Goal: Transaction & Acquisition: Purchase product/service

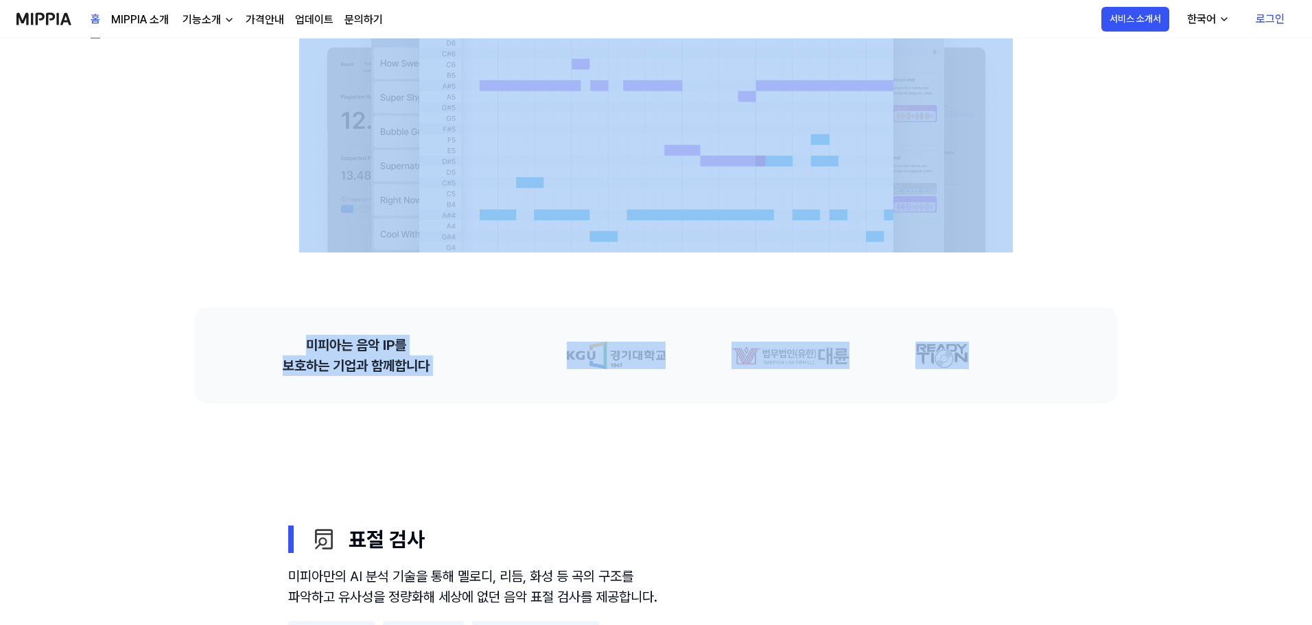
drag, startPoint x: 429, startPoint y: 99, endPoint x: 966, endPoint y: 290, distance: 569.4
click at [966, 290] on div "음악 표절 검사의 기준, MIPPIA 음악 표절 문제 해결을 위한 기준을 세우고, 글로벌 음악 창작자의 저작권과 IP를 보호하는 환경을 만들어…" at bounding box center [656, 618] width 988 height 1846
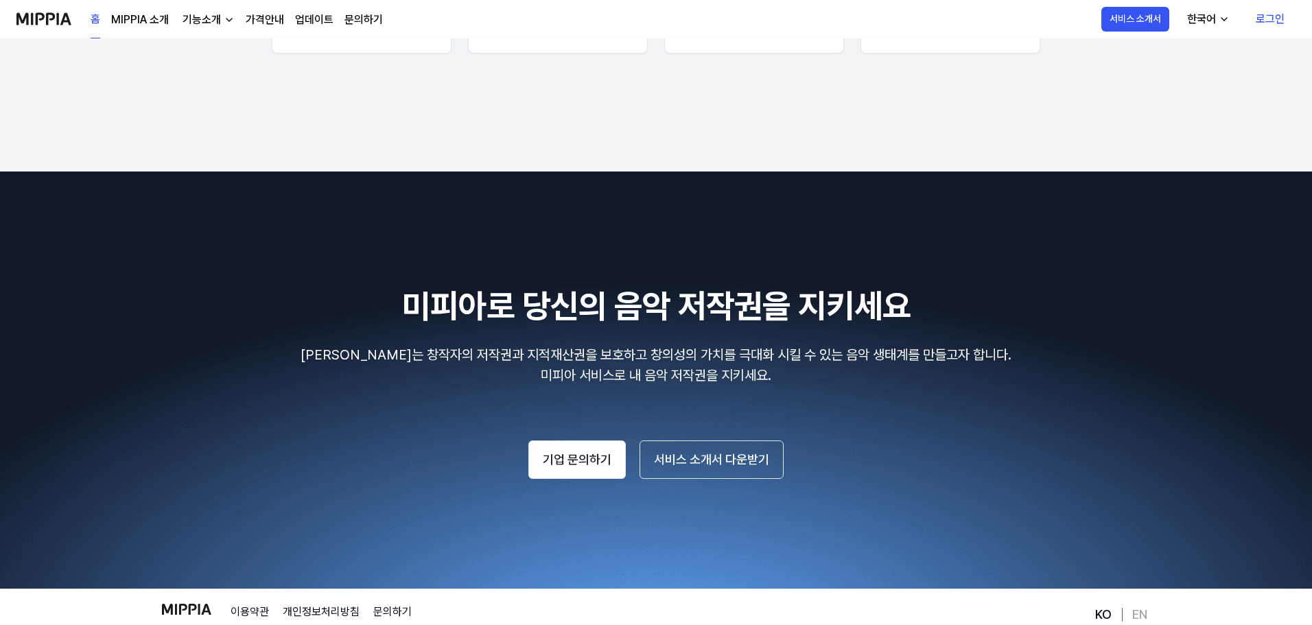
scroll to position [2220, 0]
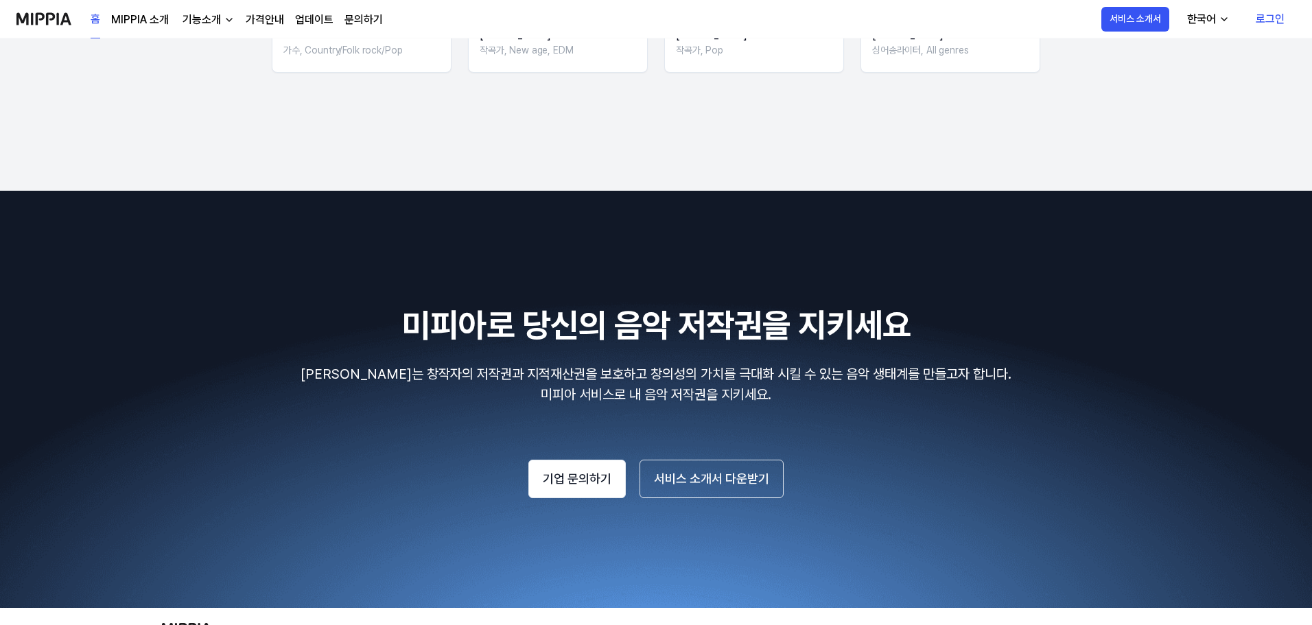
click at [916, 564] on img at bounding box center [656, 399] width 1312 height 417
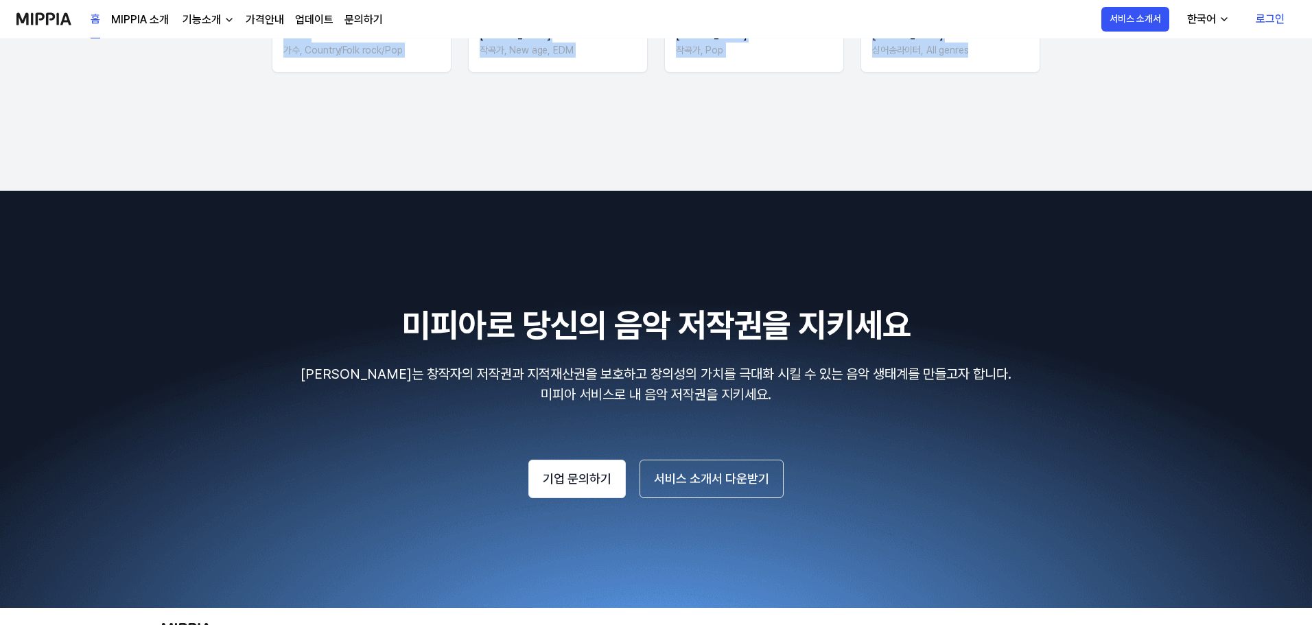
copy div "음악 표절 검사의 기준, MIPPIA 음악 표절 문제 해결을 위한 기준을 세우고, 글로벌 음악 창작자의 저작권과 IP를 보호하는 환경을 만들어…"
click at [714, 467] on button "서비스 소개서 다운받기" at bounding box center [711, 479] width 144 height 38
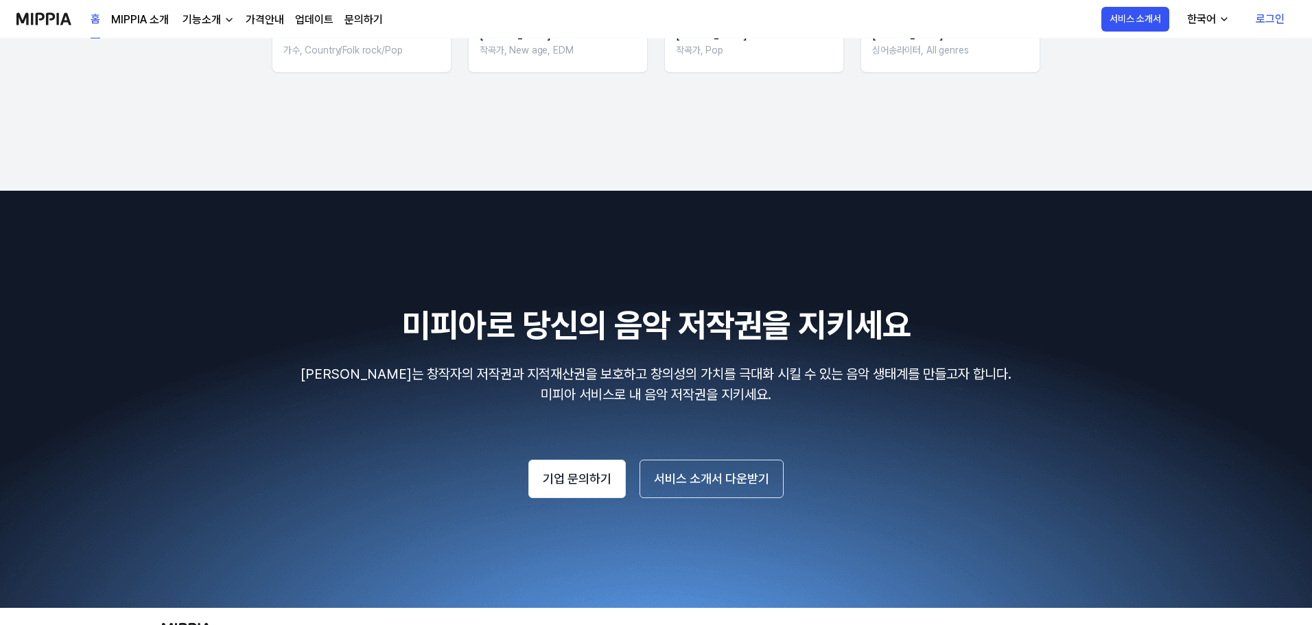
drag, startPoint x: 1203, startPoint y: 54, endPoint x: 1238, endPoint y: 31, distance: 41.5
click at [1267, 12] on link "로그인" at bounding box center [1270, 19] width 51 height 38
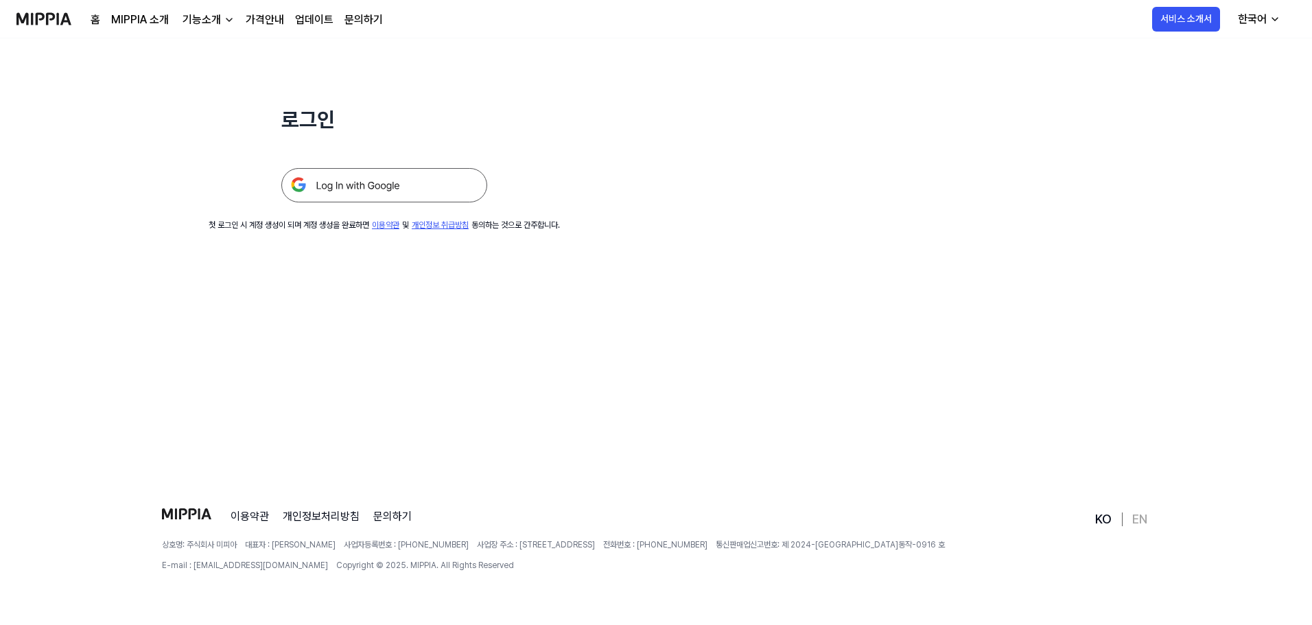
scroll to position [0, 0]
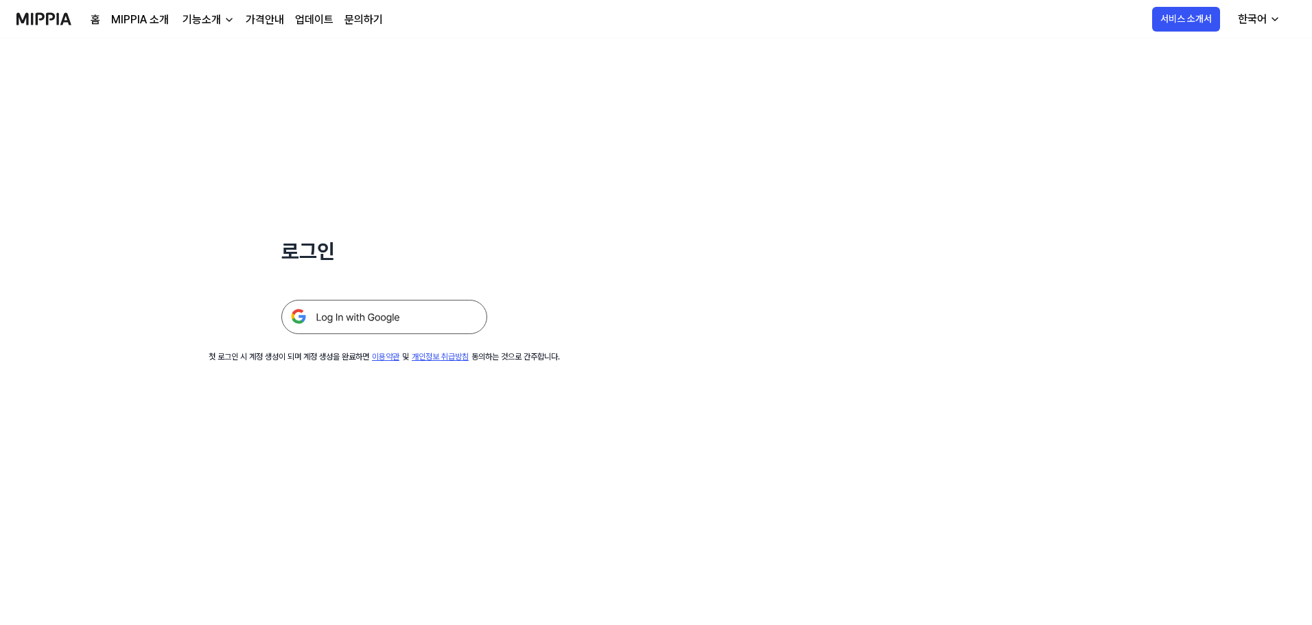
click at [360, 332] on img at bounding box center [384, 317] width 206 height 34
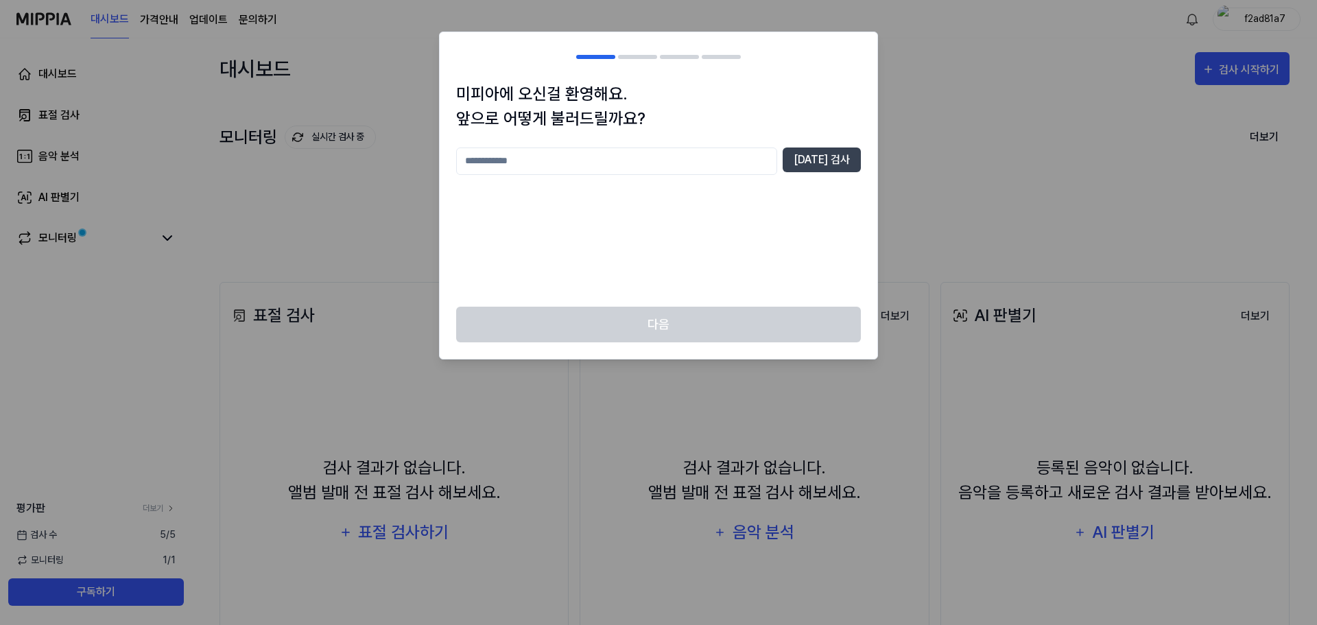
click at [710, 168] on input "text" at bounding box center [616, 161] width 321 height 27
type input "*****"
click at [823, 158] on button "[DATE] 검사" at bounding box center [822, 160] width 78 height 25
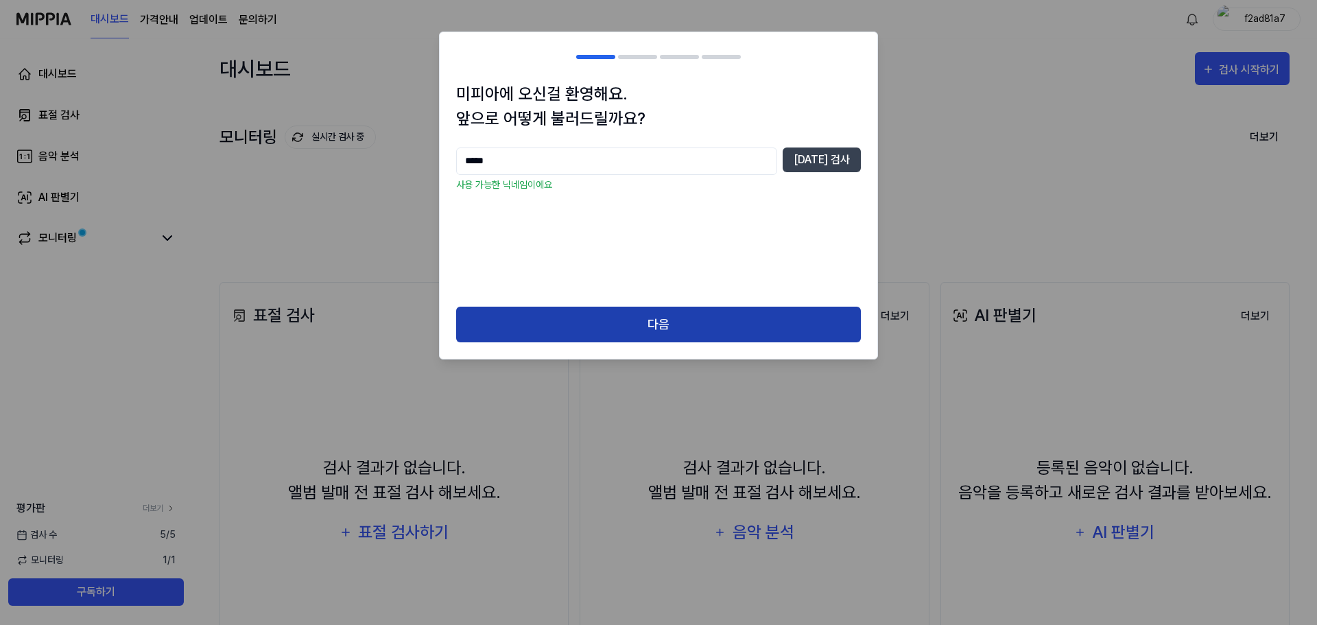
click at [665, 324] on button "다음" at bounding box center [658, 325] width 405 height 36
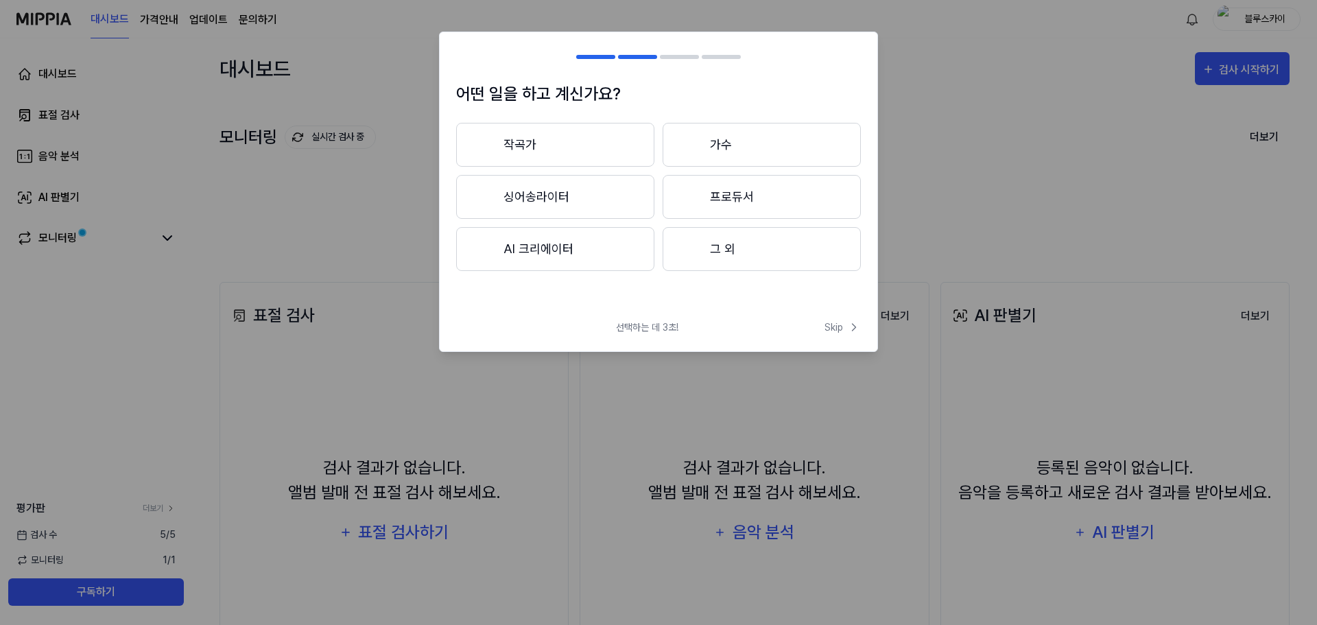
click at [735, 252] on button "그 외" at bounding box center [762, 249] width 198 height 44
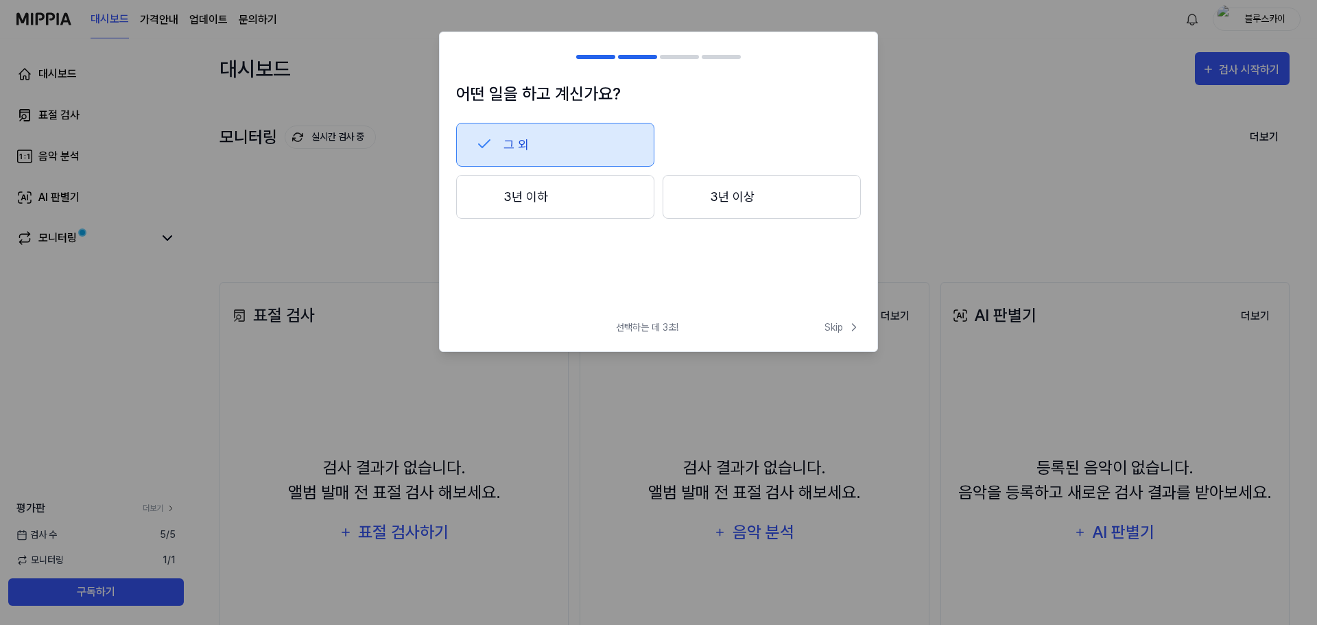
click at [502, 144] on button "그 외" at bounding box center [555, 145] width 198 height 44
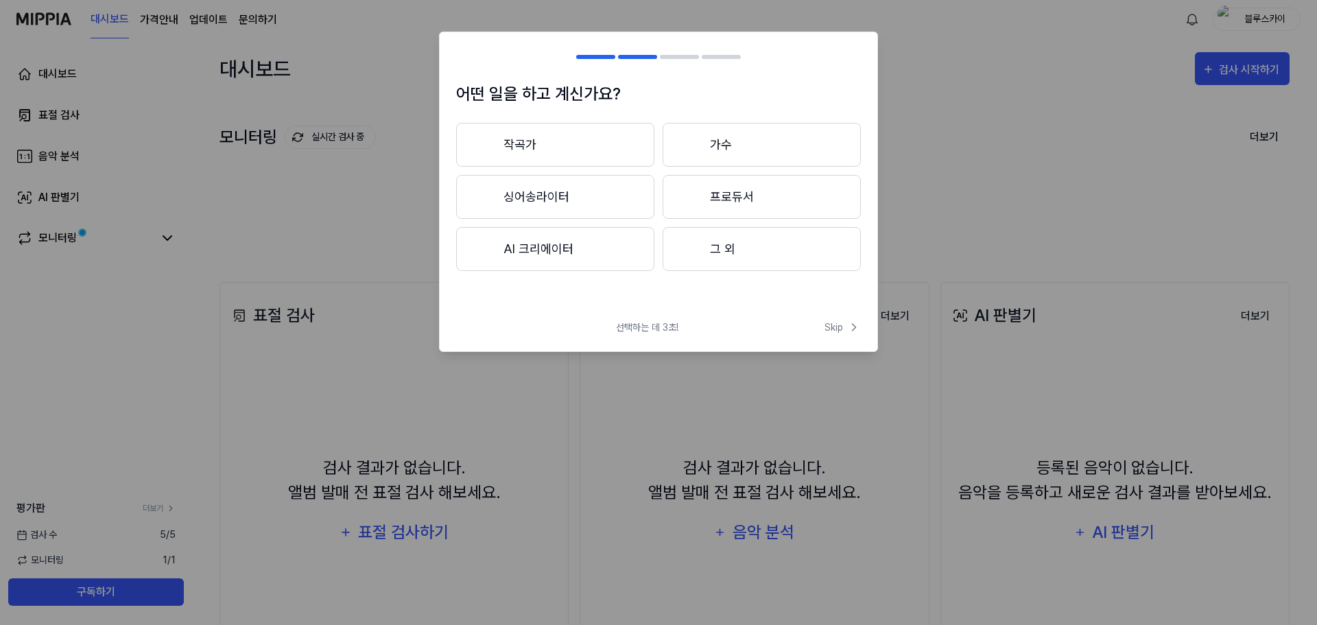
click at [757, 255] on button "그 외" at bounding box center [762, 249] width 198 height 44
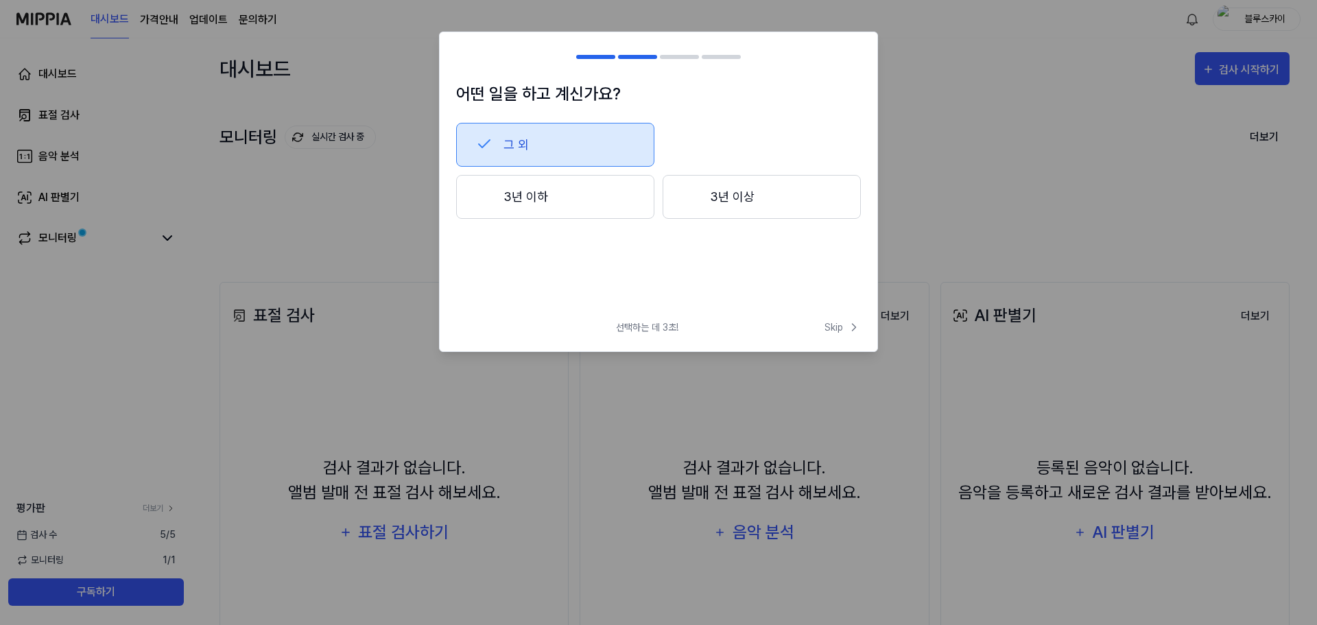
click at [590, 203] on button "3년 이하" at bounding box center [555, 197] width 198 height 44
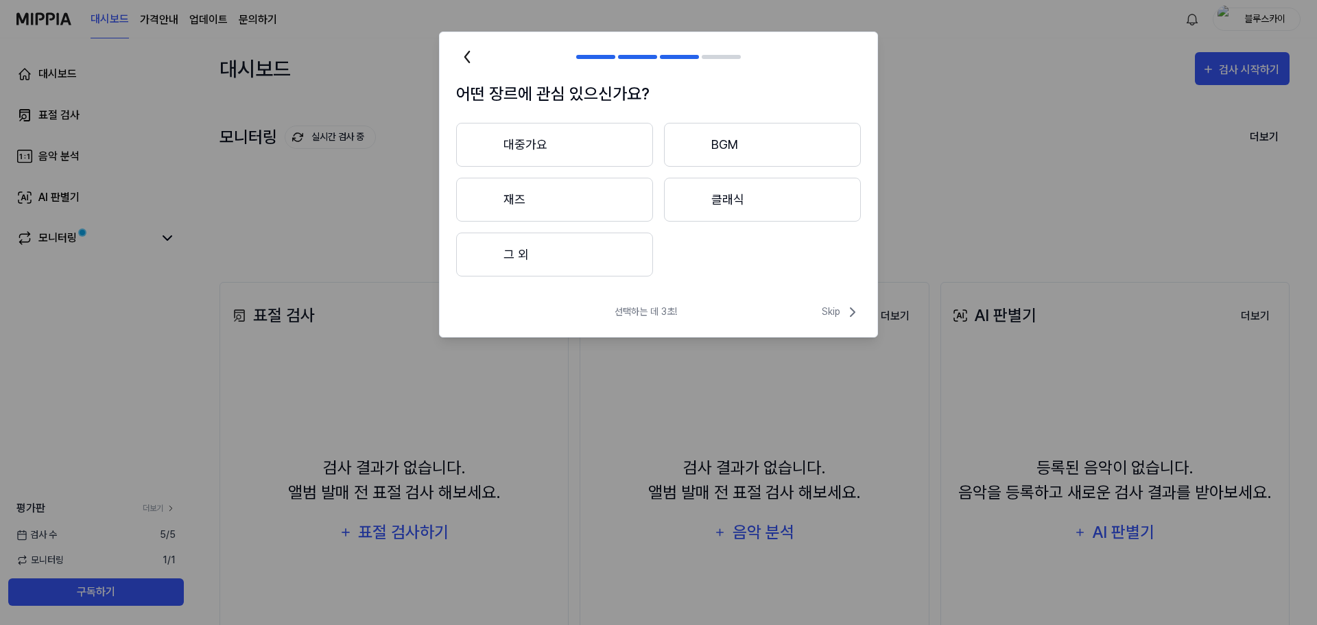
click at [592, 143] on button "대중가요" at bounding box center [554, 145] width 197 height 44
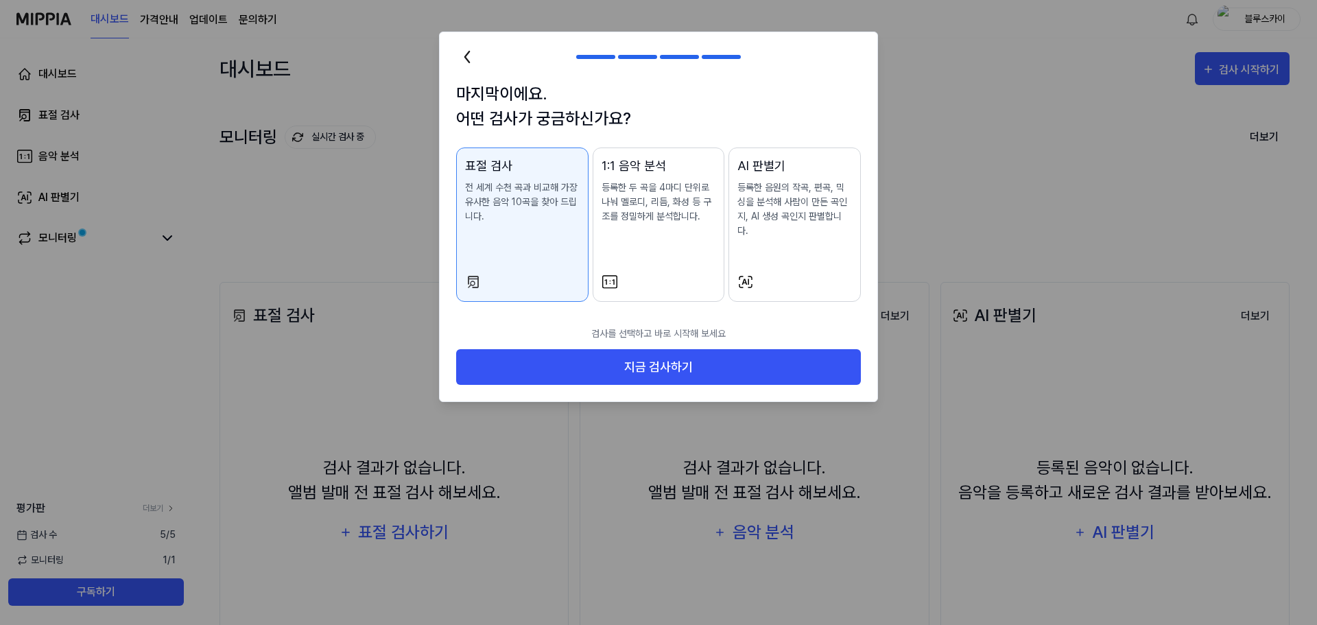
click at [672, 251] on button "1:1 음악 분석 등록한 두 곡을 4마디 단위로 나눠 멜로디, 리듬, 화성 등 구조를 정밀하게 분석합니다." at bounding box center [659, 225] width 132 height 154
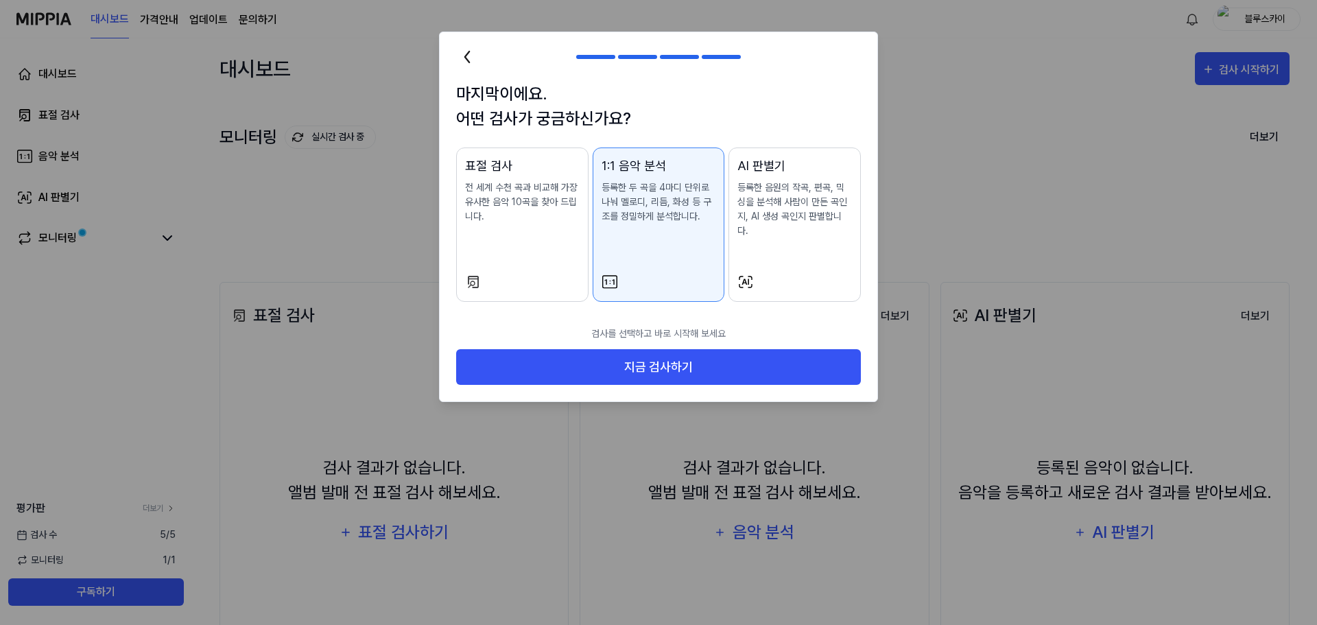
click at [541, 225] on div "표절 검사 전 세계 수천 곡과 비교해 가장 유사한 음악 10곡을 찾아 드립니다." at bounding box center [522, 203] width 115 height 95
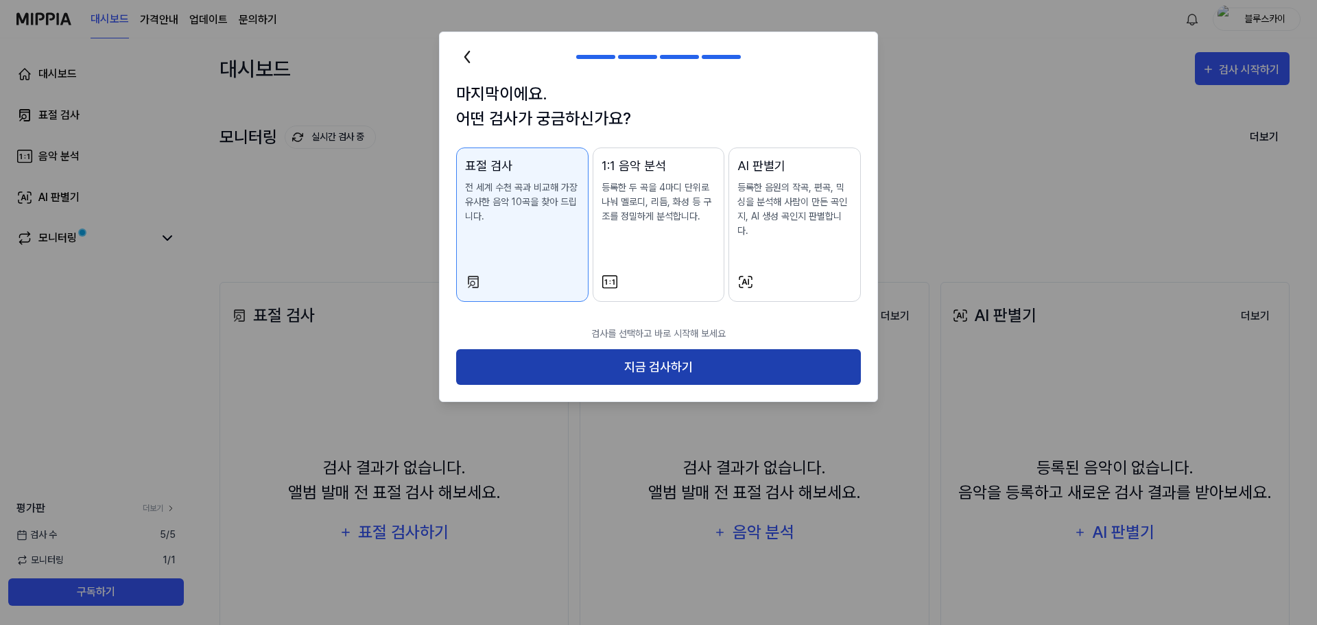
click at [655, 351] on button "지금 검사하기" at bounding box center [658, 367] width 405 height 36
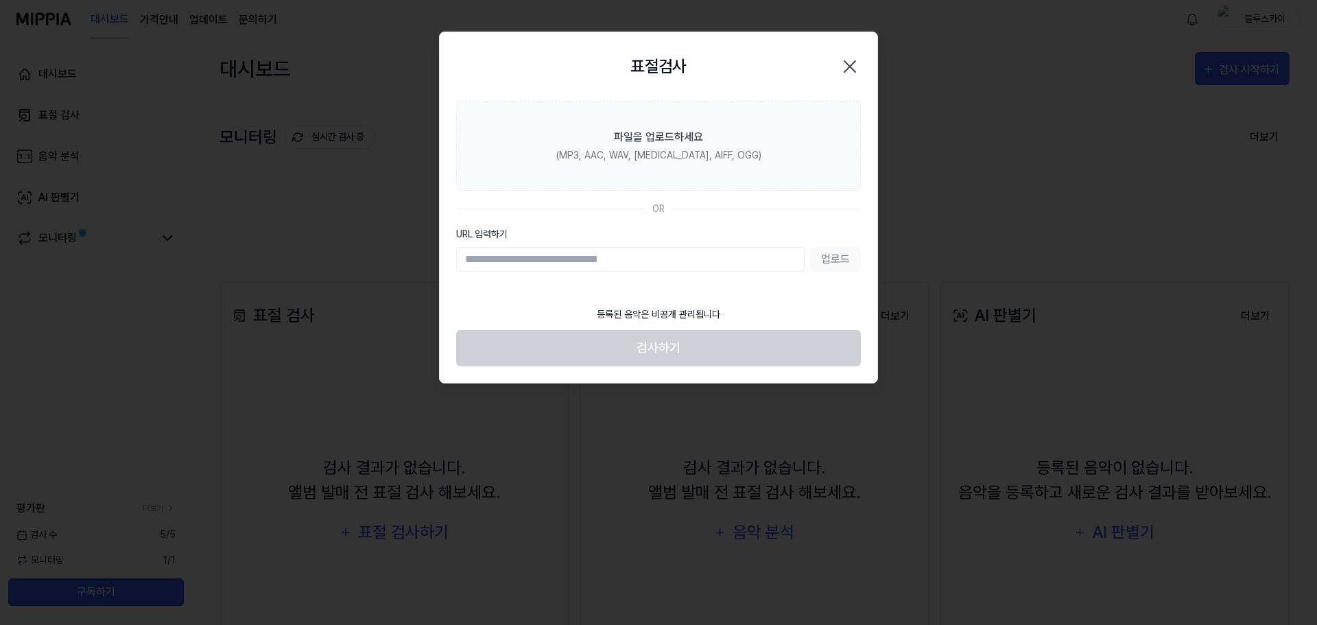
drag, startPoint x: 705, startPoint y: 357, endPoint x: 912, endPoint y: 177, distance: 274.3
click at [712, 348] on footer "등록된 음악은 비공개 관리됩니다 검사하기" at bounding box center [658, 332] width 405 height 67
click at [851, 62] on icon "button" at bounding box center [850, 67] width 22 height 22
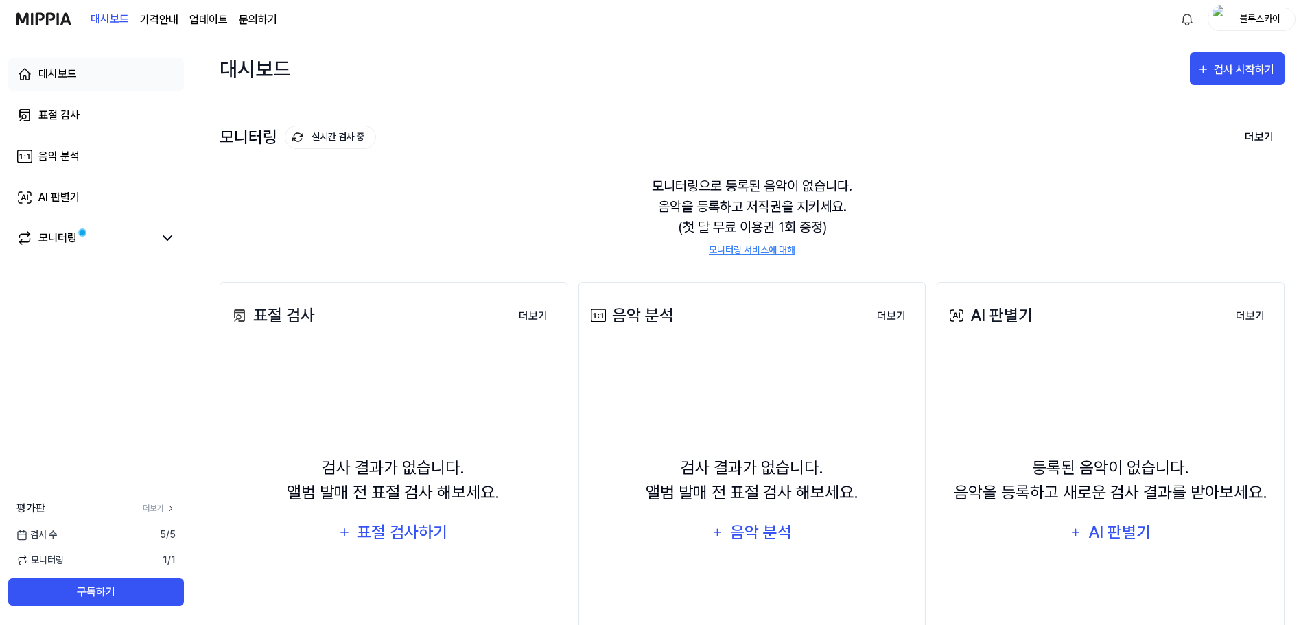
click at [63, 71] on div "대시보드" at bounding box center [57, 74] width 38 height 16
click at [75, 114] on div "표절 검사" at bounding box center [58, 115] width 41 height 16
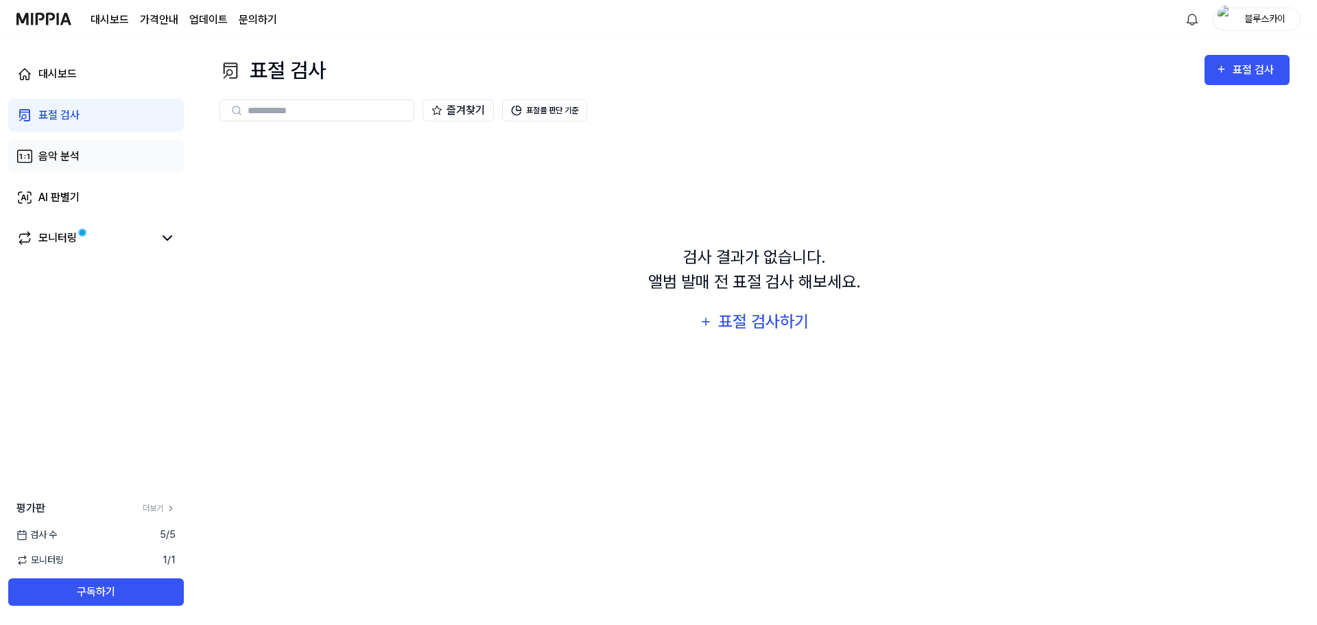
click at [71, 160] on div "음악 분석" at bounding box center [58, 156] width 41 height 16
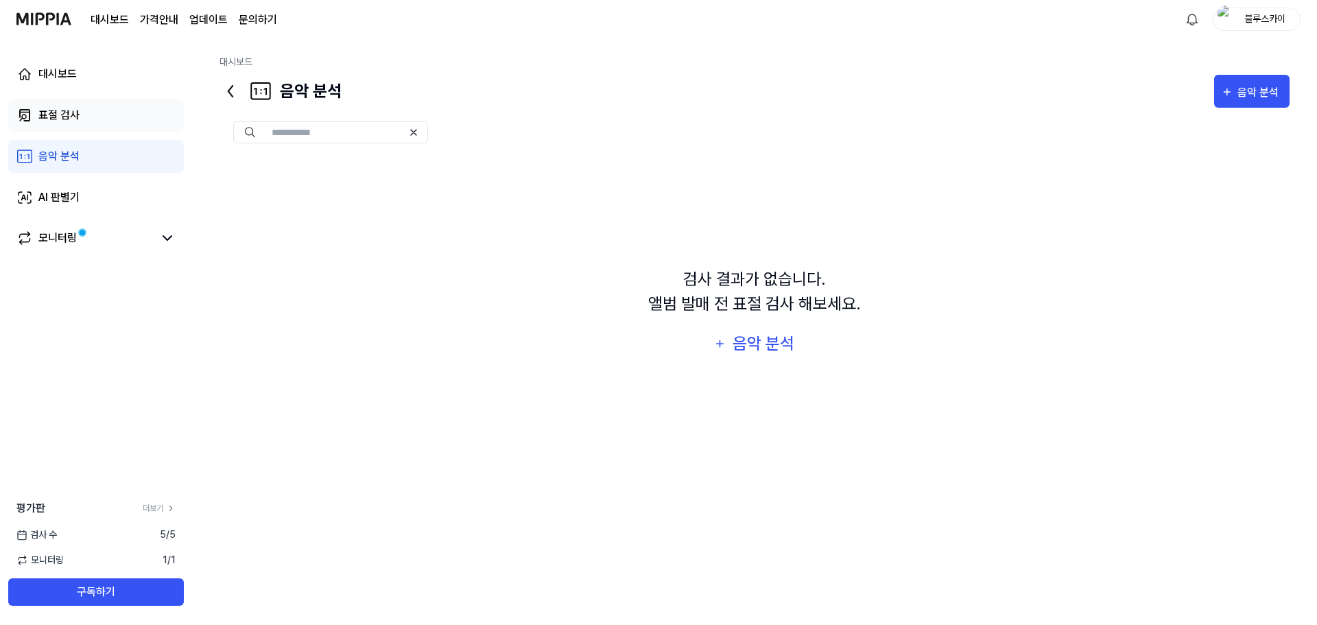
click at [62, 102] on link "표절 검사" at bounding box center [96, 115] width 176 height 33
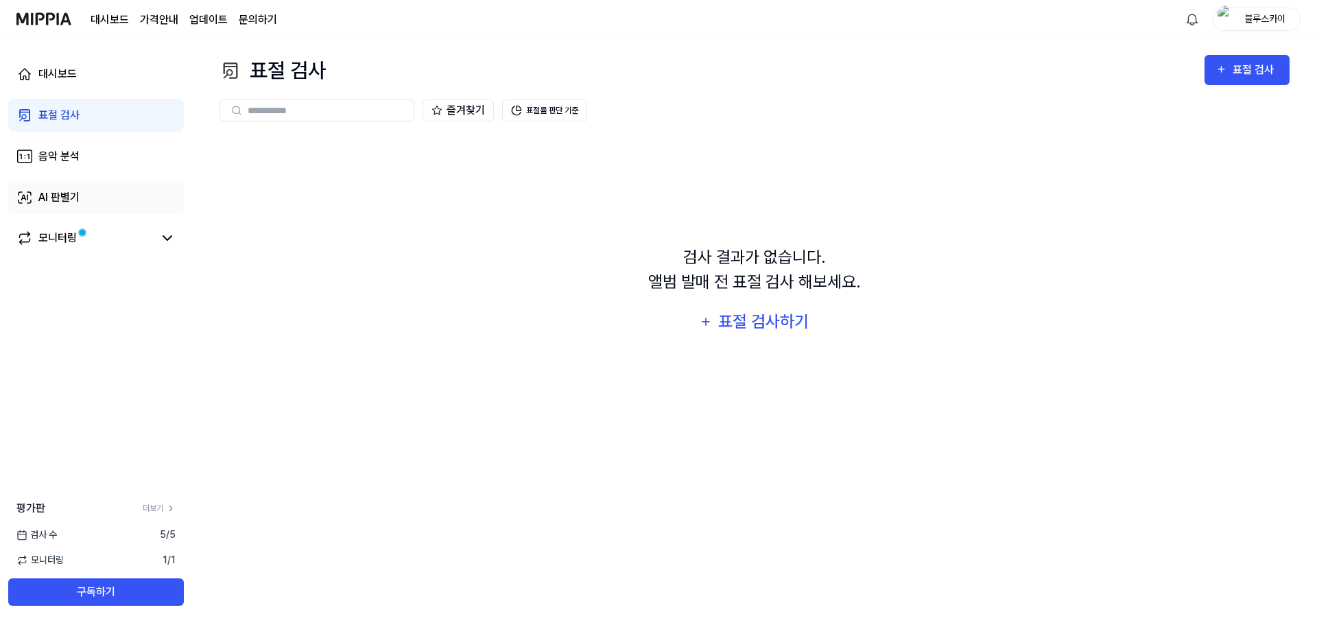
click at [78, 185] on link "AI 판별기" at bounding box center [96, 197] width 176 height 33
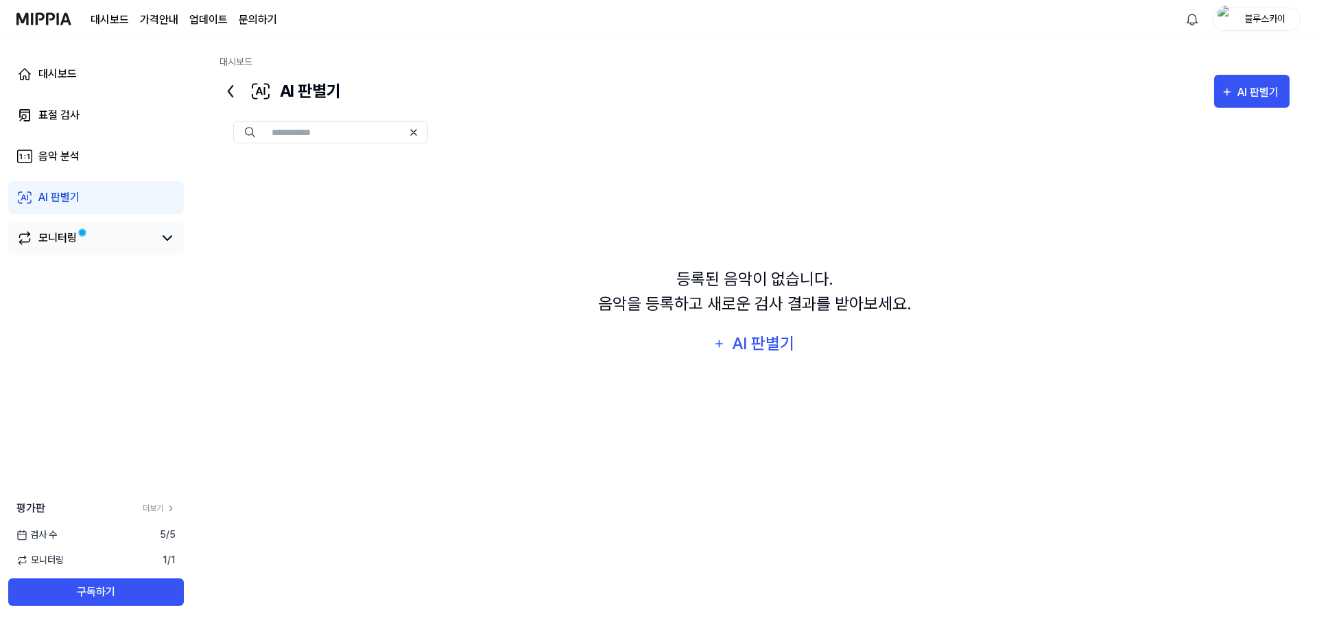
click at [70, 246] on div "모니터링" at bounding box center [57, 238] width 38 height 16
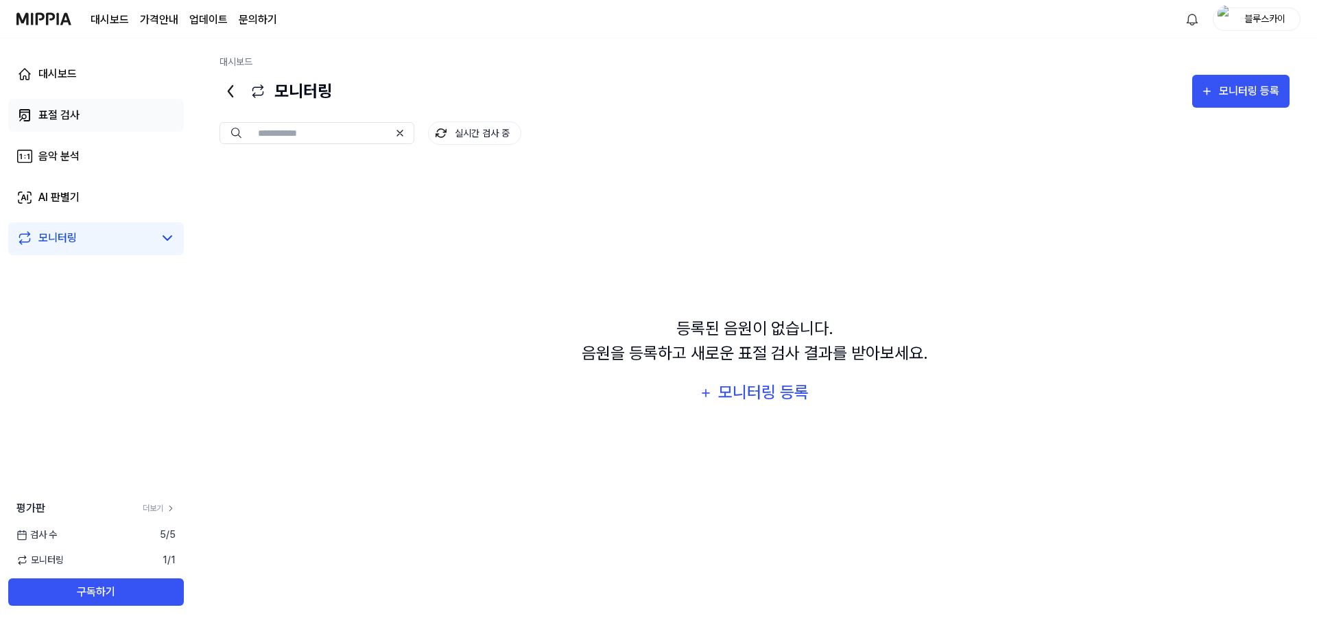
click at [103, 126] on link "표절 검사" at bounding box center [96, 115] width 176 height 33
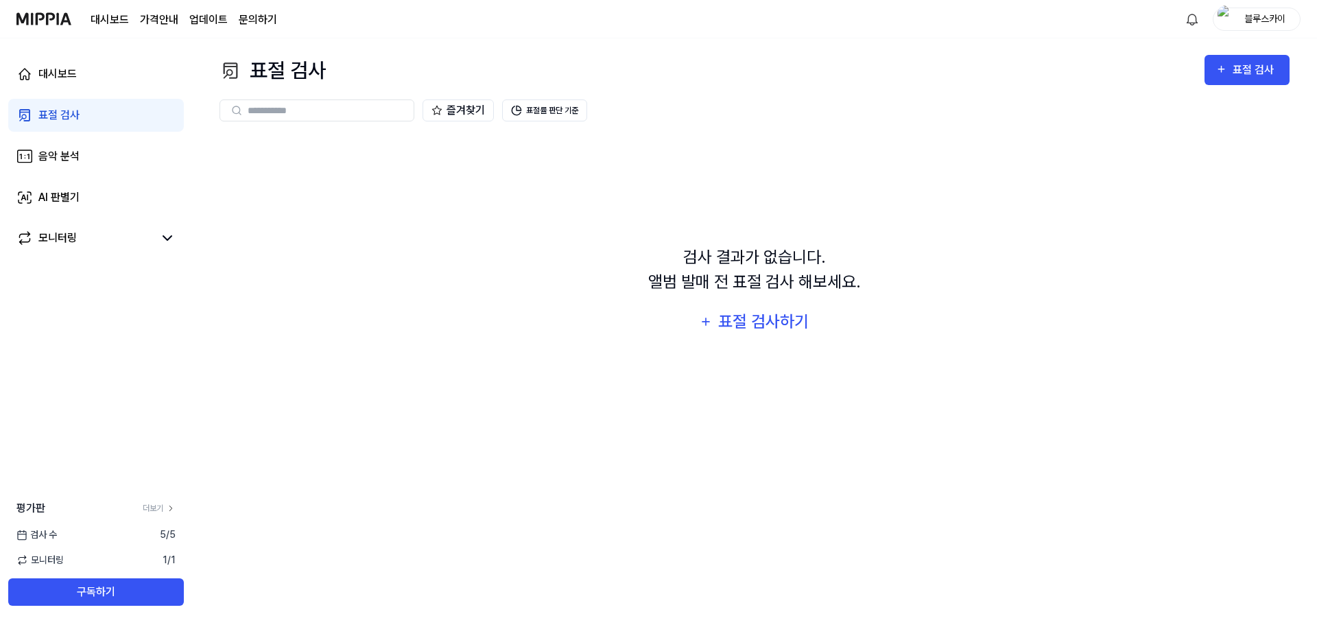
drag, startPoint x: 355, startPoint y: 104, endPoint x: 377, endPoint y: 146, distance: 47.6
click at [357, 106] on input "text" at bounding box center [327, 110] width 158 height 12
click at [392, 176] on div "검사 결과가 없습니다. 앨범 발매 전 표절 검사 해보세요. 표절 검사하기" at bounding box center [755, 291] width 1070 height 313
drag, startPoint x: 402, startPoint y: 187, endPoint x: 406, endPoint y: 174, distance: 13.7
click at [403, 182] on div "검사 결과가 없습니다. 앨범 발매 전 표절 검사 해보세요. 표절 검사하기" at bounding box center [755, 291] width 1070 height 313
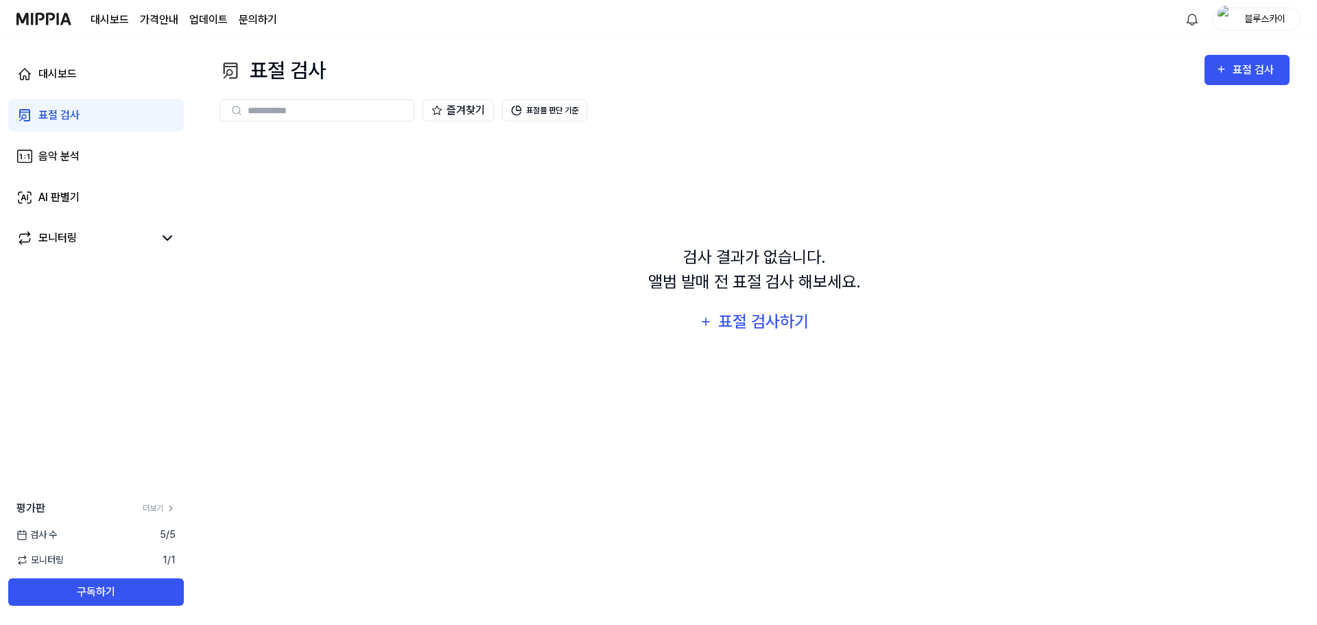
click at [357, 121] on div at bounding box center [317, 110] width 195 height 22
click at [363, 115] on input "text" at bounding box center [327, 110] width 158 height 12
drag, startPoint x: 340, startPoint y: 239, endPoint x: 325, endPoint y: 309, distance: 71.6
click at [340, 246] on div "검사 결과가 없습니다. 앨범 발매 전 표절 검사 해보세요. 표절 검사하기" at bounding box center [755, 291] width 1070 height 313
click at [1256, 21] on div "블루스카이" at bounding box center [1265, 18] width 54 height 15
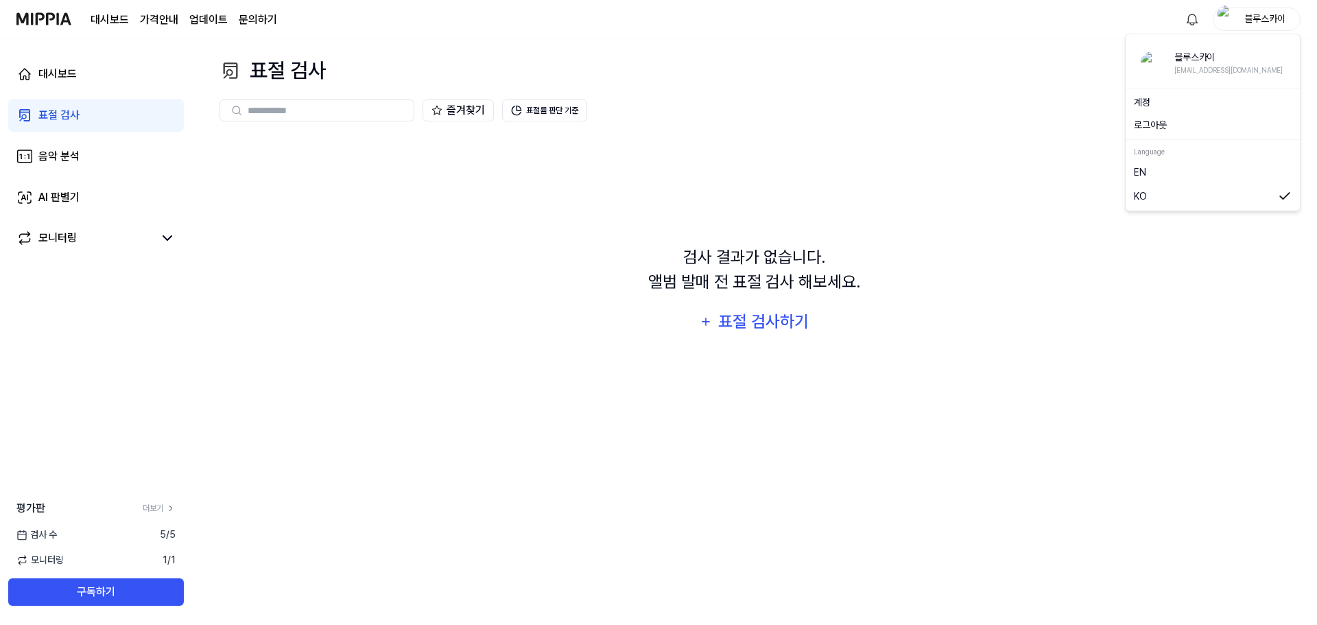
click at [1153, 287] on div "검사 결과가 없습니다. 앨범 발매 전 표절 검사 해보세요. 표절 검사하기" at bounding box center [755, 291] width 1070 height 313
click at [1226, 67] on icon "button" at bounding box center [1222, 69] width 12 height 16
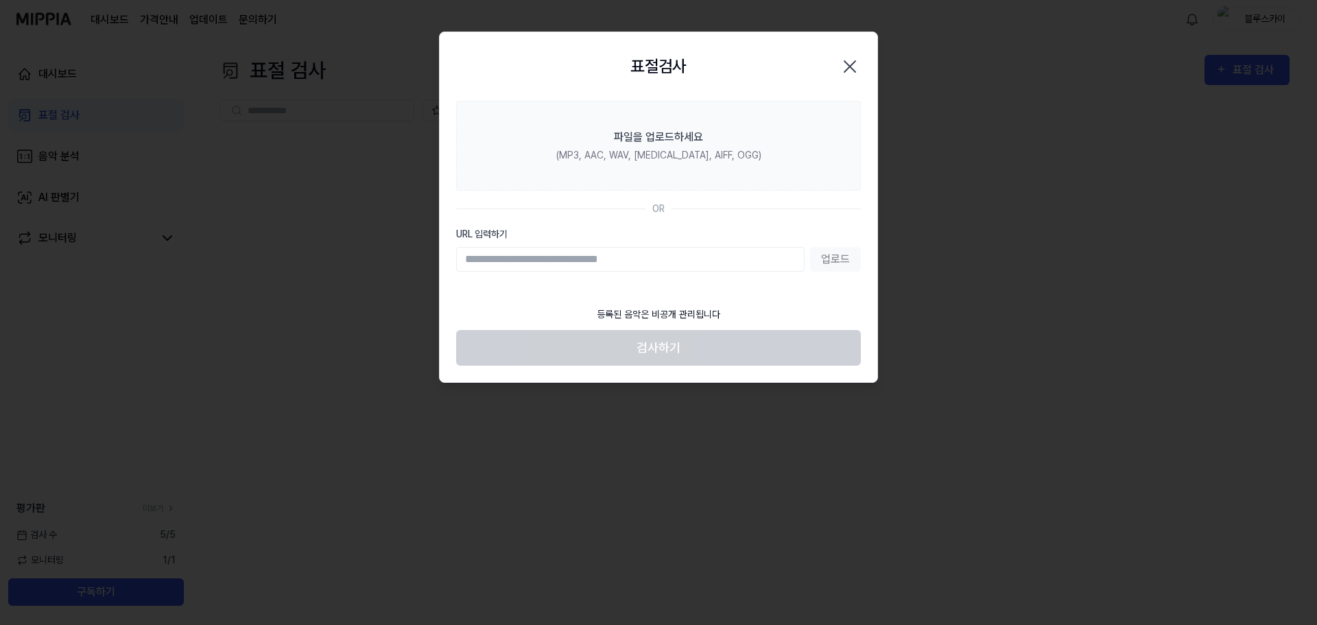
drag, startPoint x: 535, startPoint y: 265, endPoint x: 596, endPoint y: 224, distance: 73.6
click at [550, 248] on input "URL 입력하기" at bounding box center [630, 259] width 349 height 25
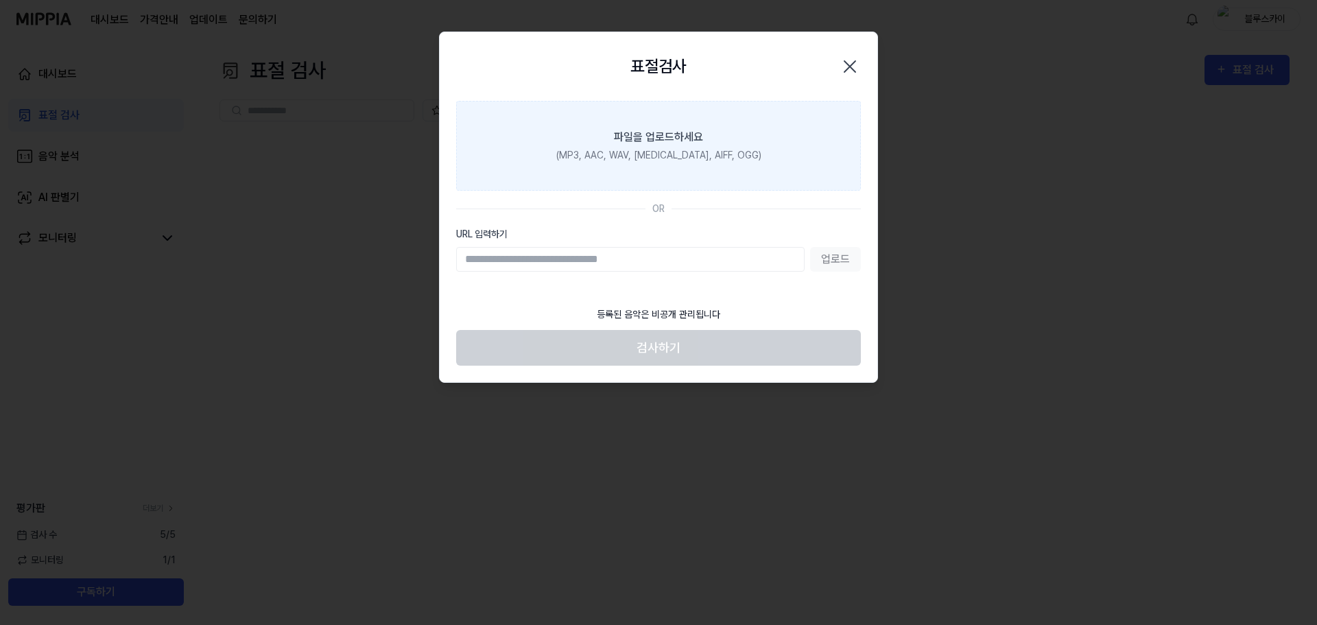
click at [694, 165] on label "파일을 업로드하세요 (MP3, AAC, WAV, [MEDICAL_DATA], AIFF, OGG)" at bounding box center [658, 146] width 405 height 90
click at [0, 0] on input "파일을 업로드하세요 (MP3, AAC, WAV, [MEDICAL_DATA], AIFF, OGG)" at bounding box center [0, 0] width 0 height 0
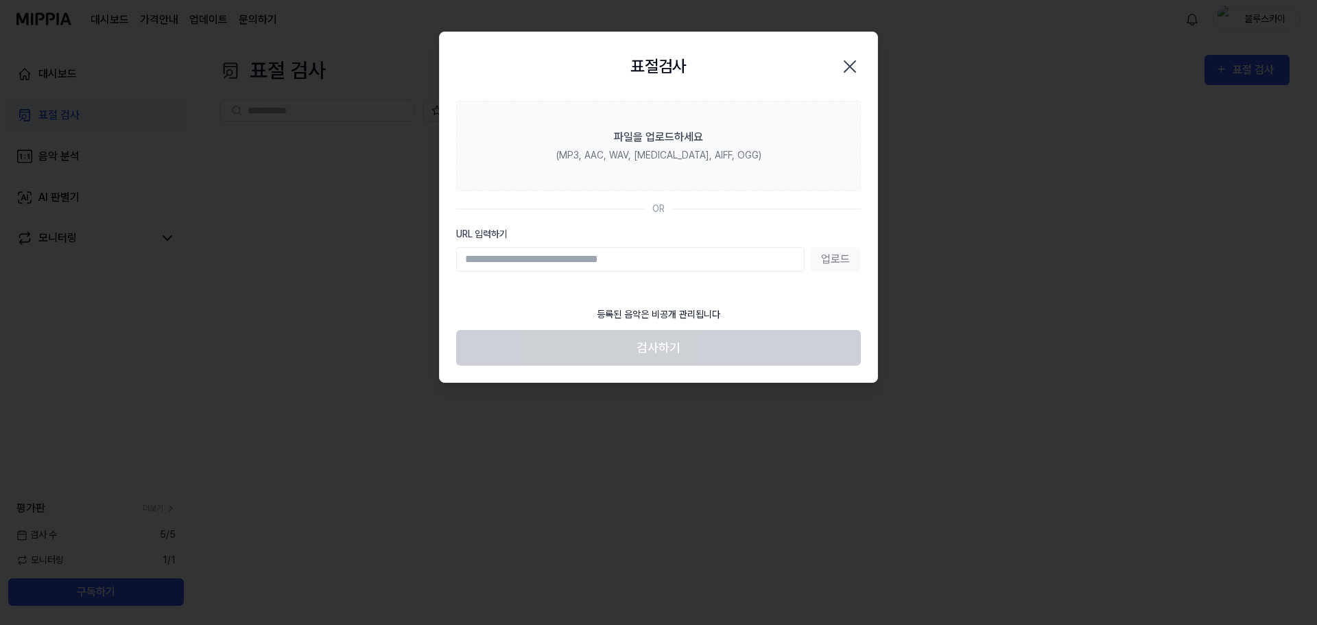
click at [574, 261] on input "URL 입력하기" at bounding box center [630, 259] width 349 height 25
click at [843, 69] on icon "button" at bounding box center [850, 67] width 22 height 22
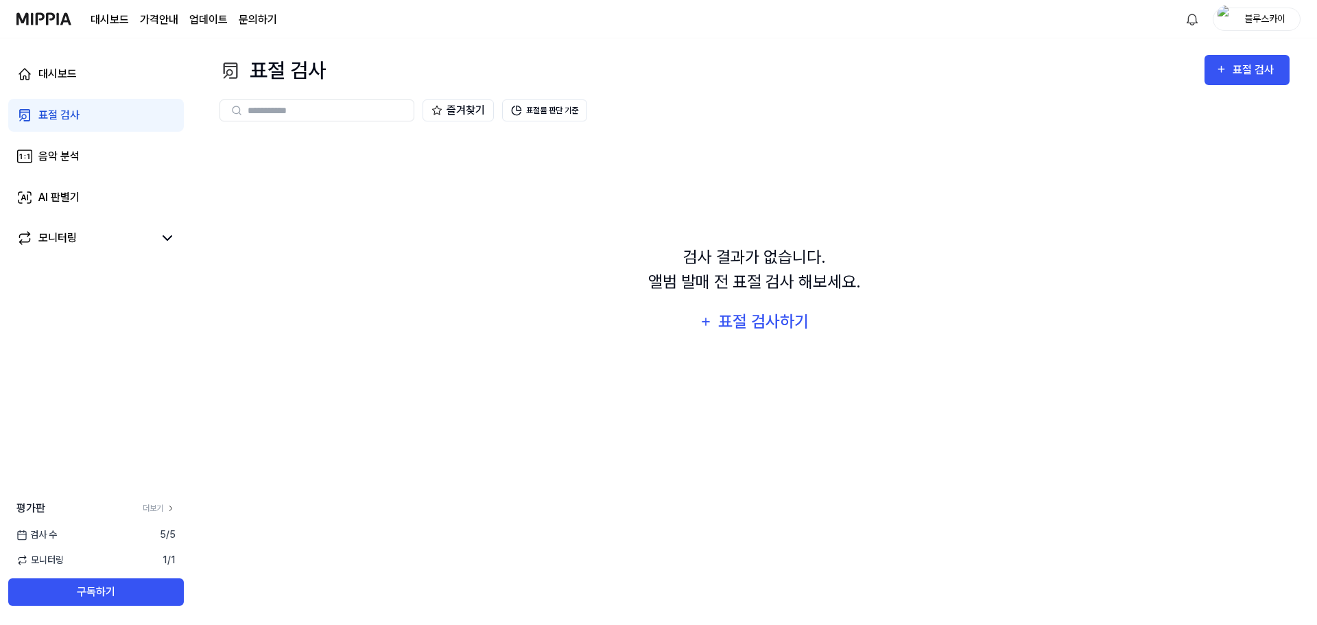
click at [67, 115] on div "표절 검사" at bounding box center [58, 115] width 41 height 16
click at [108, 113] on link "표절 검사" at bounding box center [96, 115] width 176 height 33
click at [49, 19] on img at bounding box center [43, 19] width 55 height 38
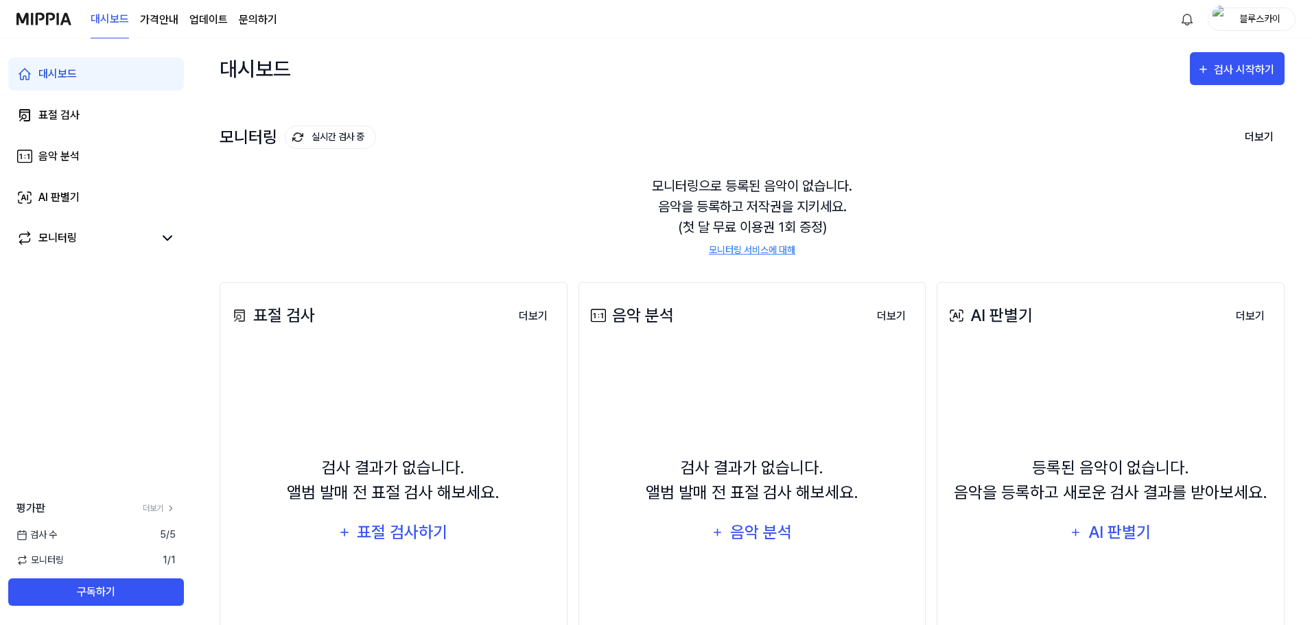
click at [54, 19] on img at bounding box center [43, 19] width 55 height 38
click at [58, 16] on img at bounding box center [43, 19] width 55 height 38
